Goal: Task Accomplishment & Management: Manage account settings

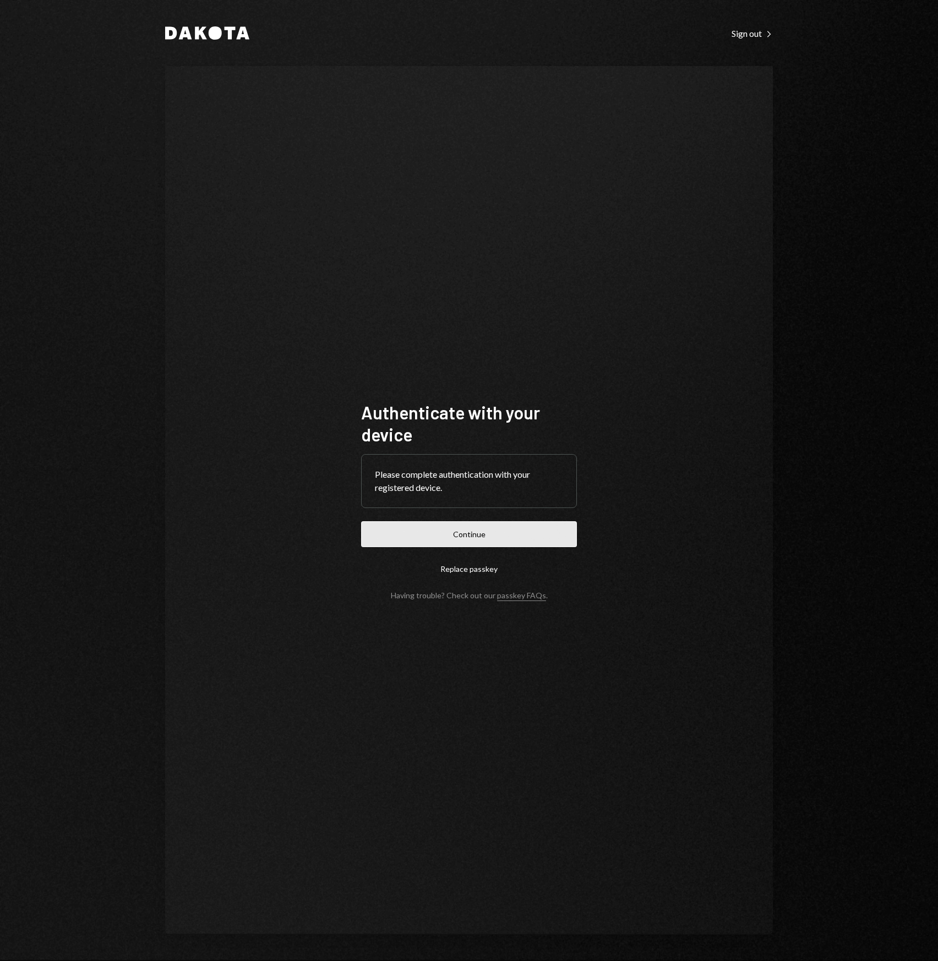
click at [430, 523] on button "Continue" at bounding box center [469, 534] width 216 height 26
drag, startPoint x: 531, startPoint y: 254, endPoint x: 278, endPoint y: 247, distance: 252.7
click at [278, 247] on div "Authenticate with your device Please complete authentication with your register…" at bounding box center [469, 500] width 608 height 868
click at [260, 239] on div "Authenticate with your device Please complete authentication with your register…" at bounding box center [469, 500] width 608 height 868
drag, startPoint x: 253, startPoint y: 233, endPoint x: 249, endPoint y: 229, distance: 5.9
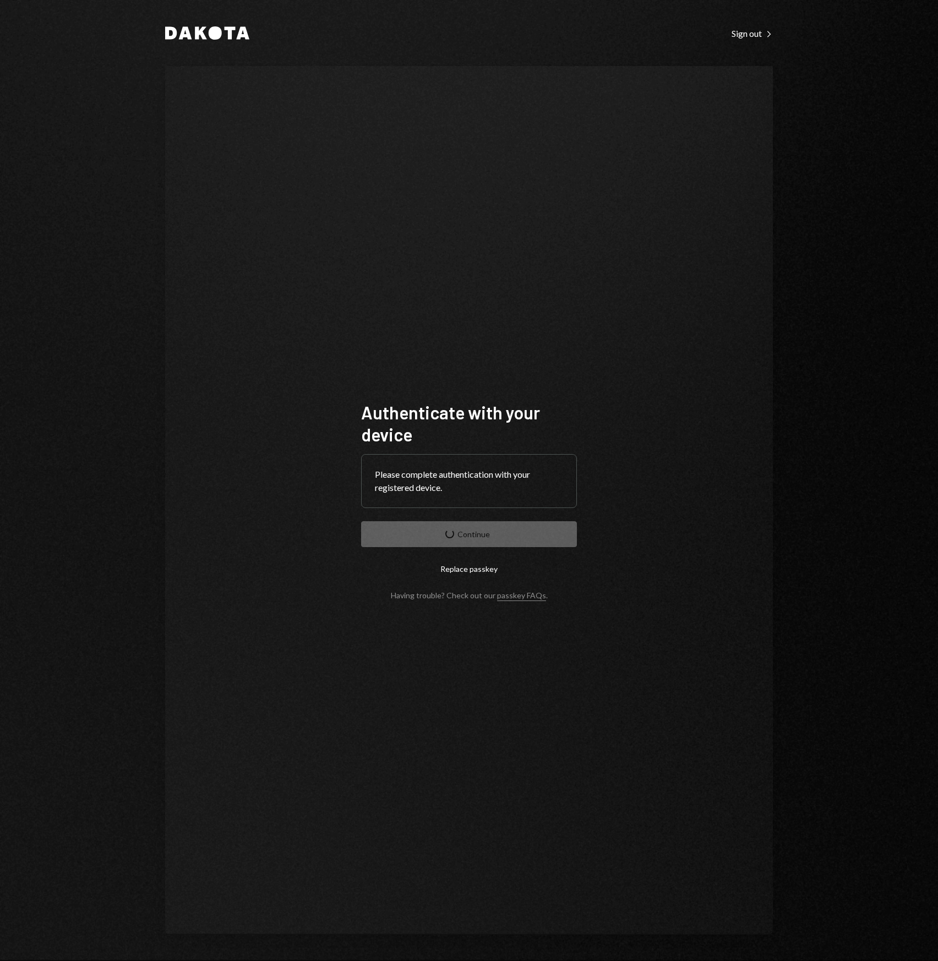
click at [249, 229] on div "Authenticate with your device Please complete authentication with your register…" at bounding box center [469, 500] width 608 height 868
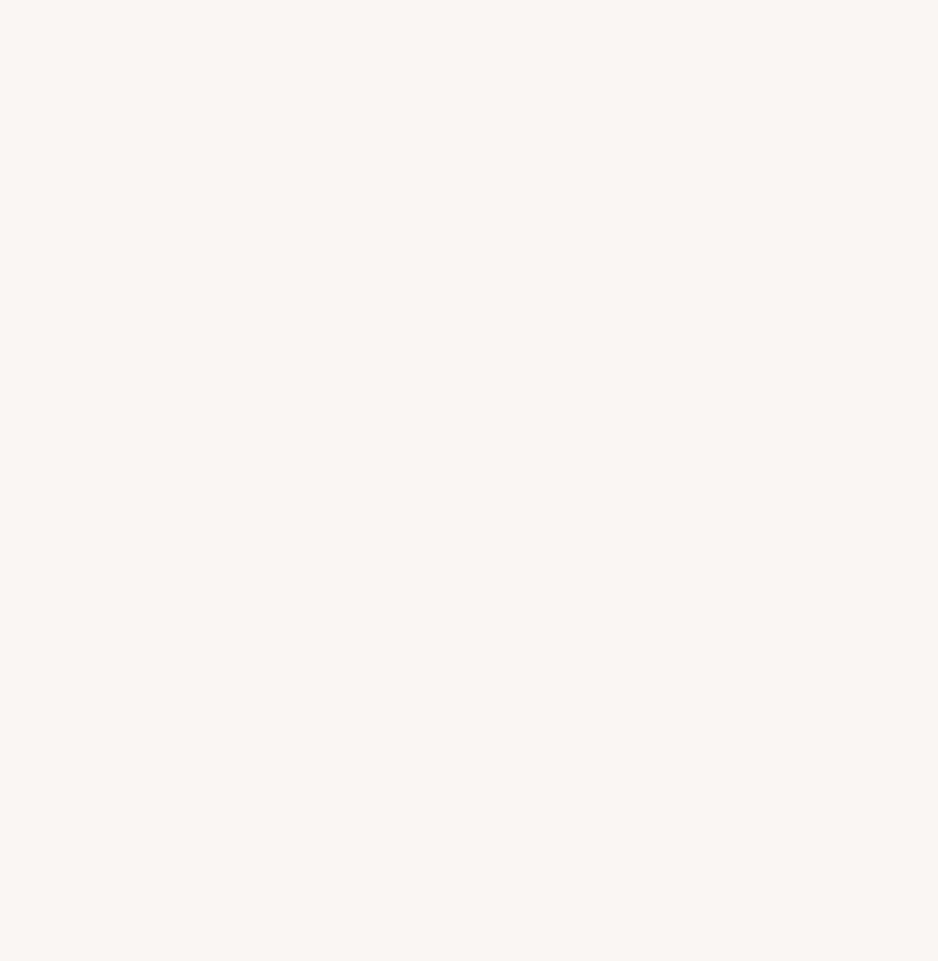
drag, startPoint x: 237, startPoint y: 216, endPoint x: 222, endPoint y: 205, distance: 18.4
click at [234, 215] on div at bounding box center [469, 480] width 938 height 961
drag, startPoint x: 222, startPoint y: 205, endPoint x: 211, endPoint y: 201, distance: 11.7
click at [211, 201] on div at bounding box center [469, 480] width 938 height 961
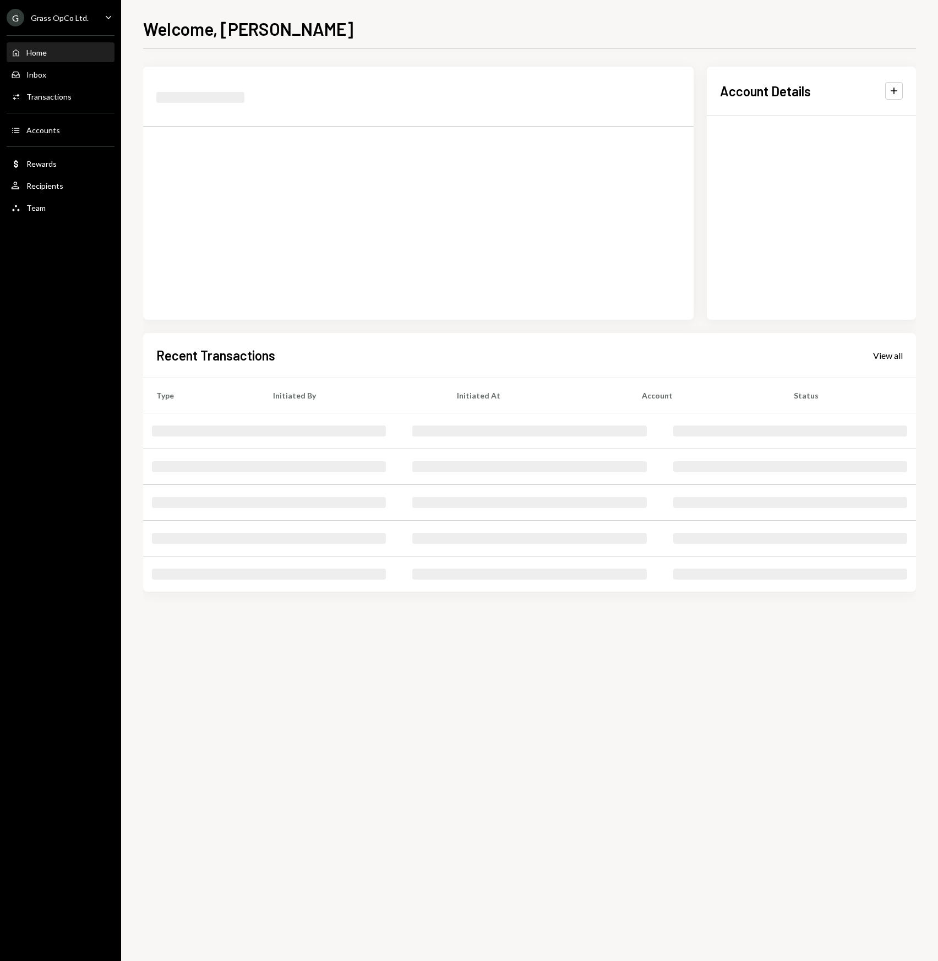
drag, startPoint x: 151, startPoint y: 150, endPoint x: 107, endPoint y: 118, distance: 54.4
click at [109, 119] on div "Home Home Inbox Inbox Activities Transactions Accounts Accounts Dollar Rewards …" at bounding box center [60, 124] width 121 height 191
click at [104, 115] on div "Home Home Inbox Inbox Activities Transactions Accounts Accounts Dollar Rewards …" at bounding box center [60, 124] width 121 height 191
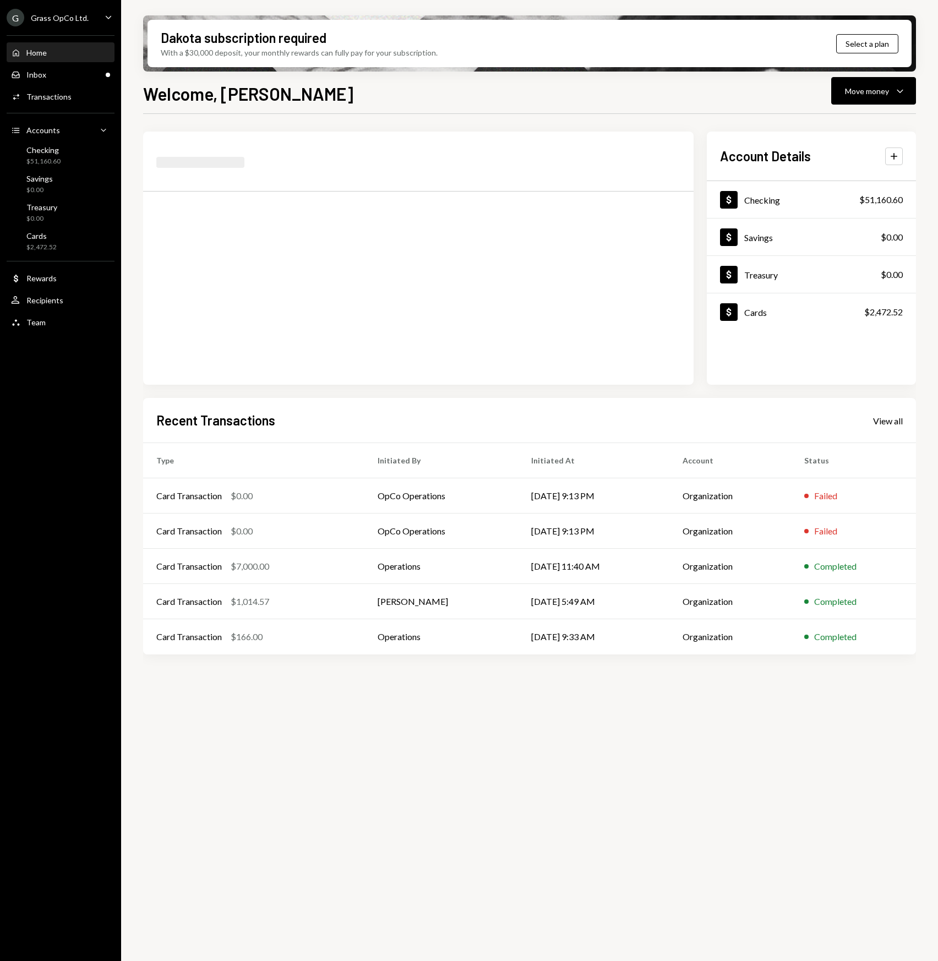
click at [32, 382] on div "G Grass OpCo Ltd. Caret Down Home Home Inbox Inbox Activities Transactions Acco…" at bounding box center [60, 480] width 121 height 961
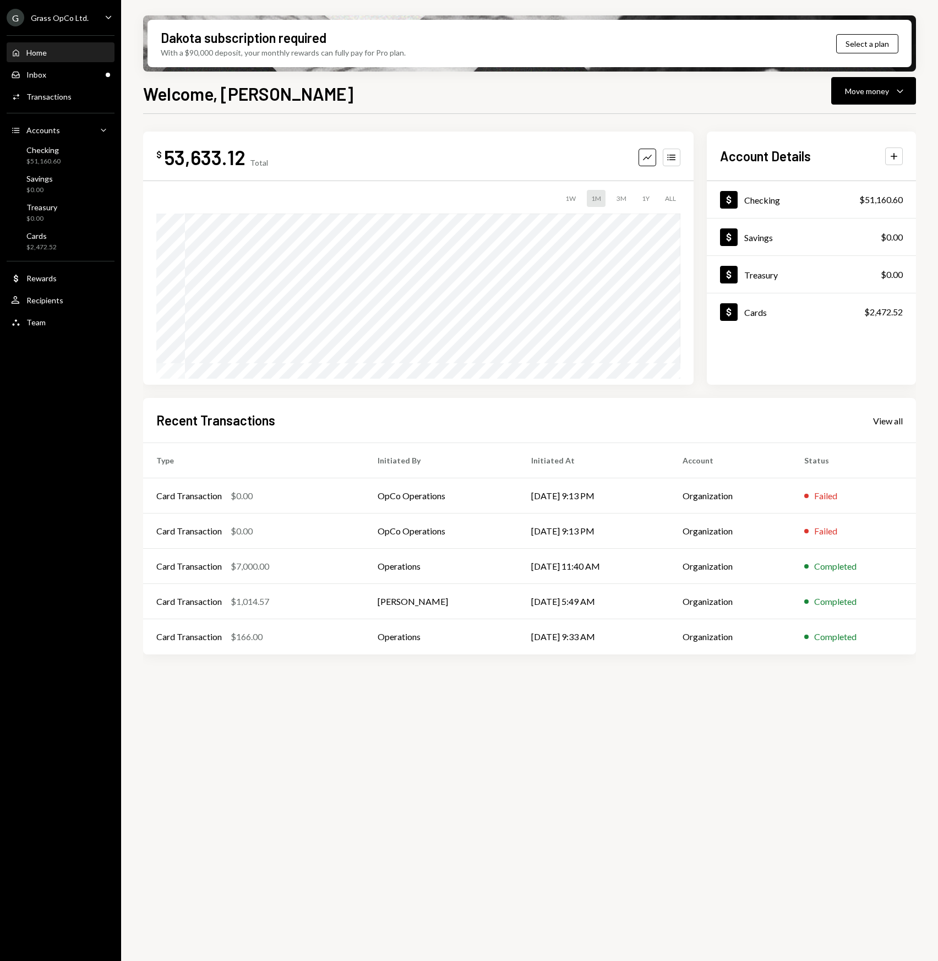
click at [32, 382] on div "G Grass OpCo Ltd. Caret Down Home Home Inbox Inbox Activities Transactions Acco…" at bounding box center [60, 480] width 121 height 961
click at [80, 18] on div "Grass OpCo Ltd." at bounding box center [60, 17] width 58 height 9
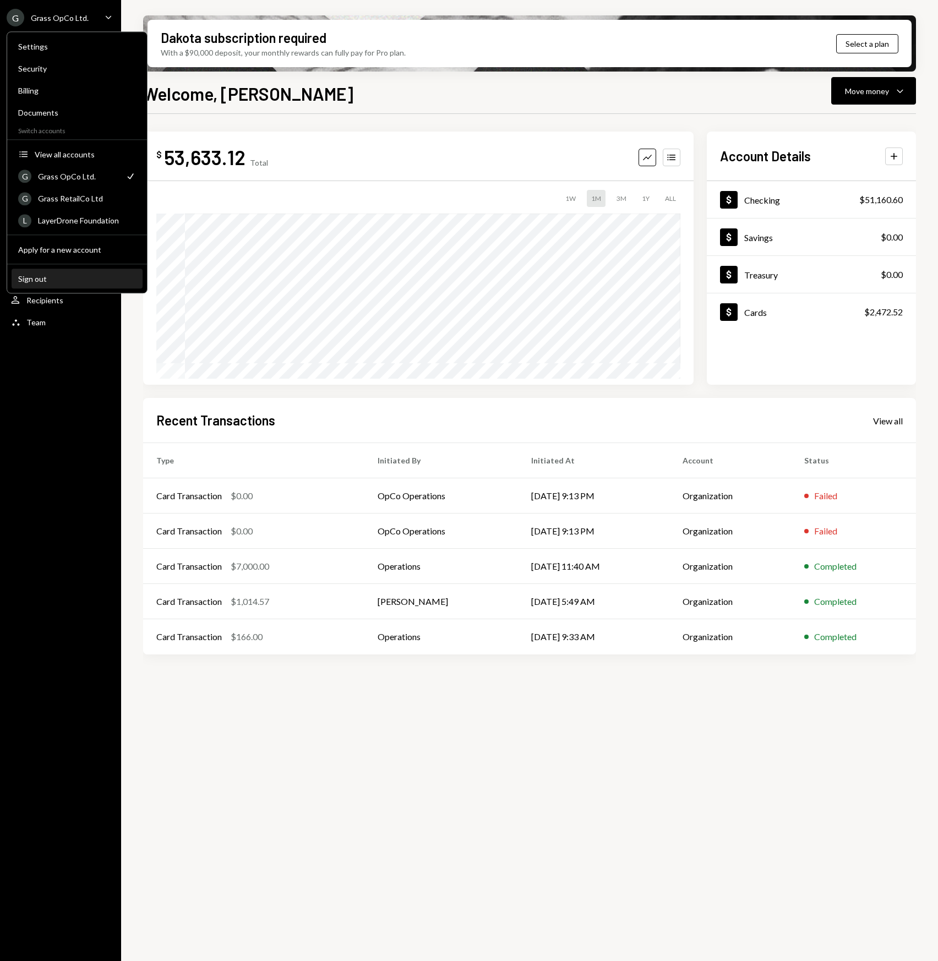
click at [80, 282] on div "Sign out" at bounding box center [77, 278] width 118 height 9
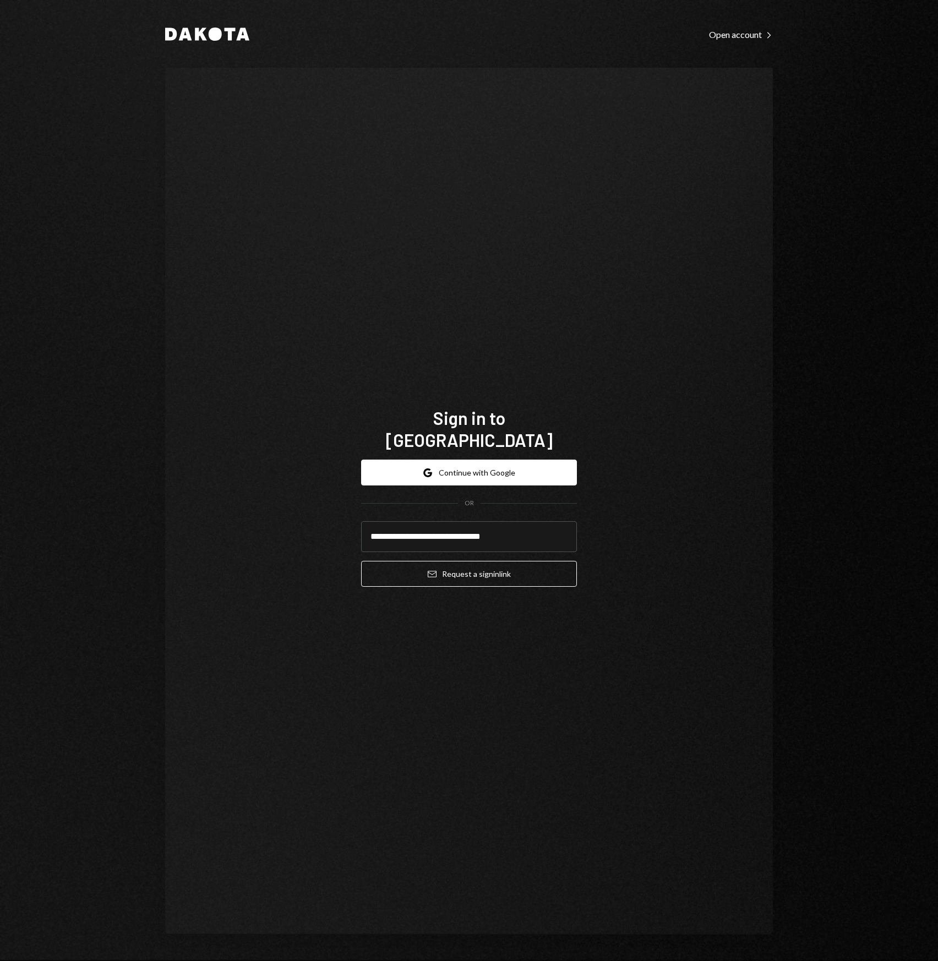
type input "**********"
click at [361, 561] on button "Email Request a sign in link" at bounding box center [469, 574] width 216 height 26
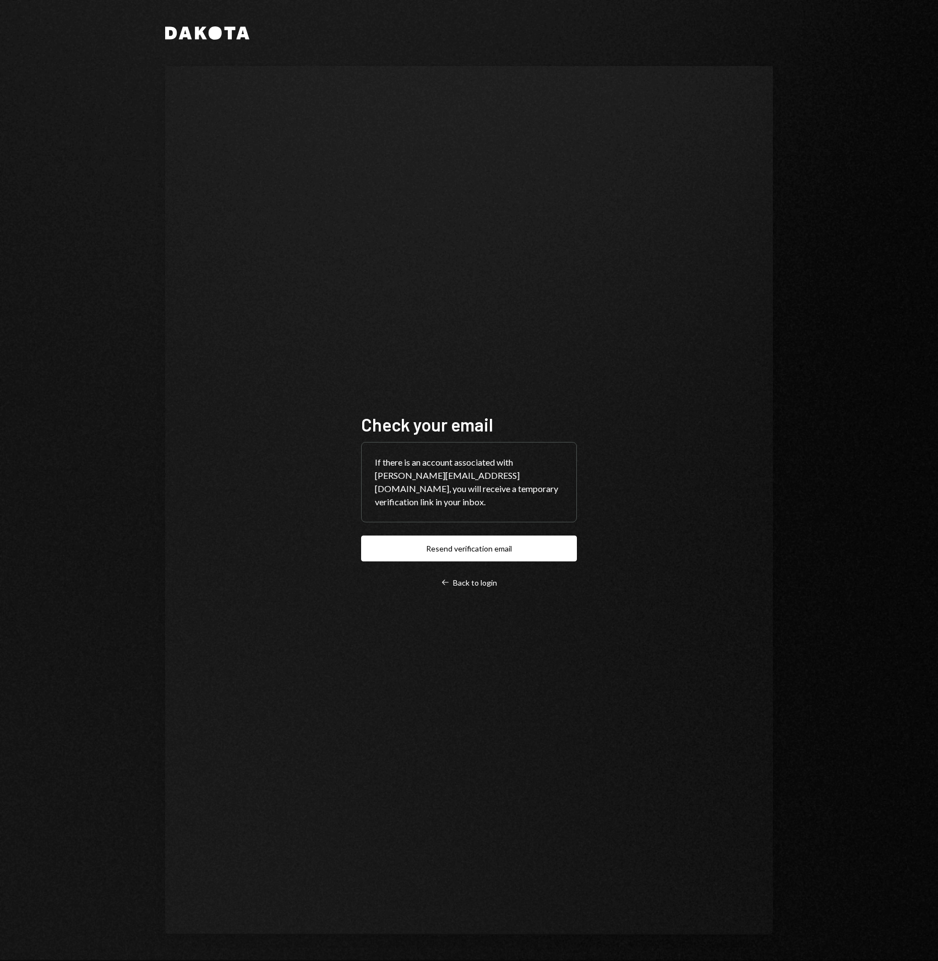
click at [786, 416] on div "Dakota Check your email If there is an account associated with [PERSON_NAME][EM…" at bounding box center [469, 480] width 660 height 961
